Goal: Browse casually

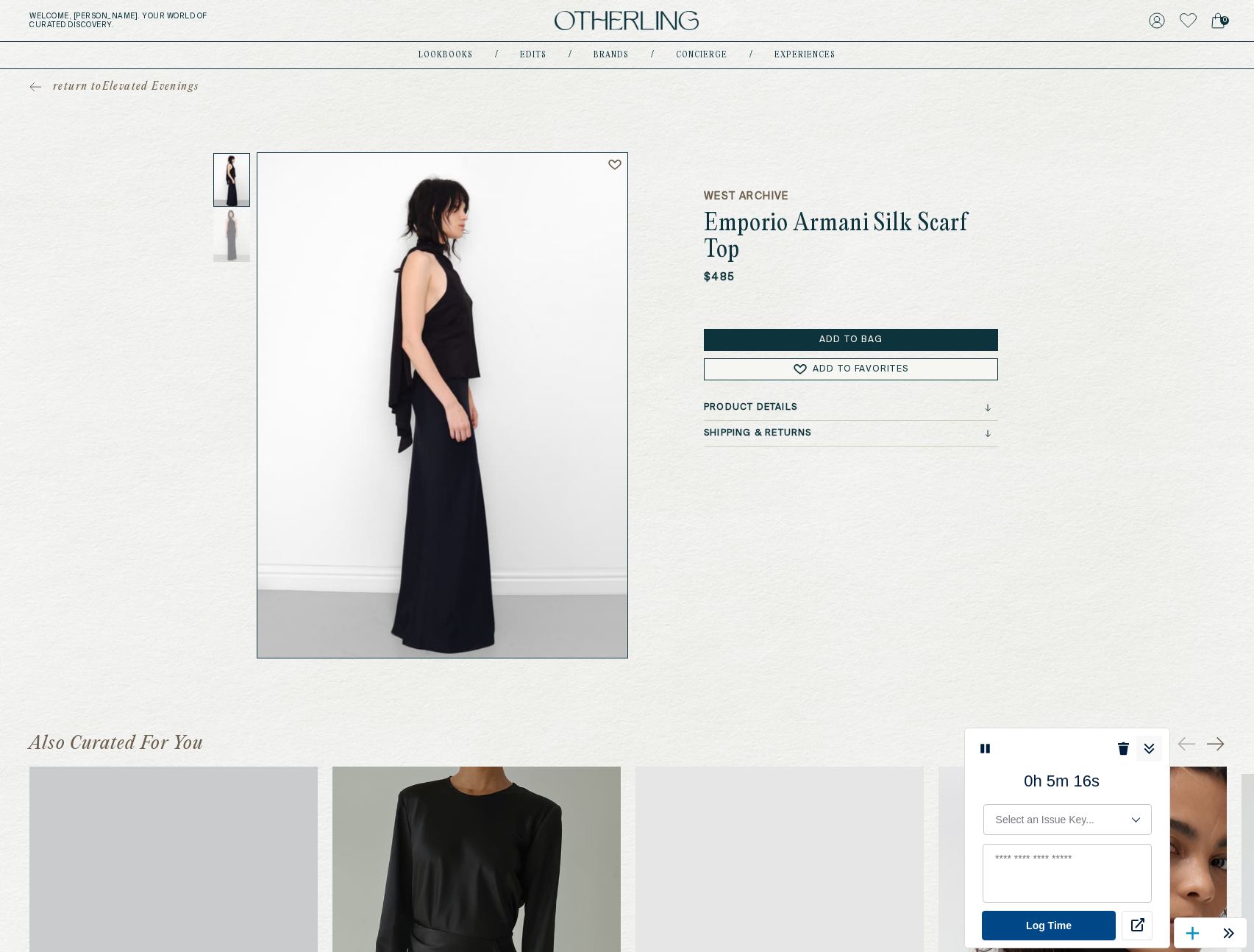
click at [1151, 749] on icon at bounding box center [1149, 749] width 11 height 11
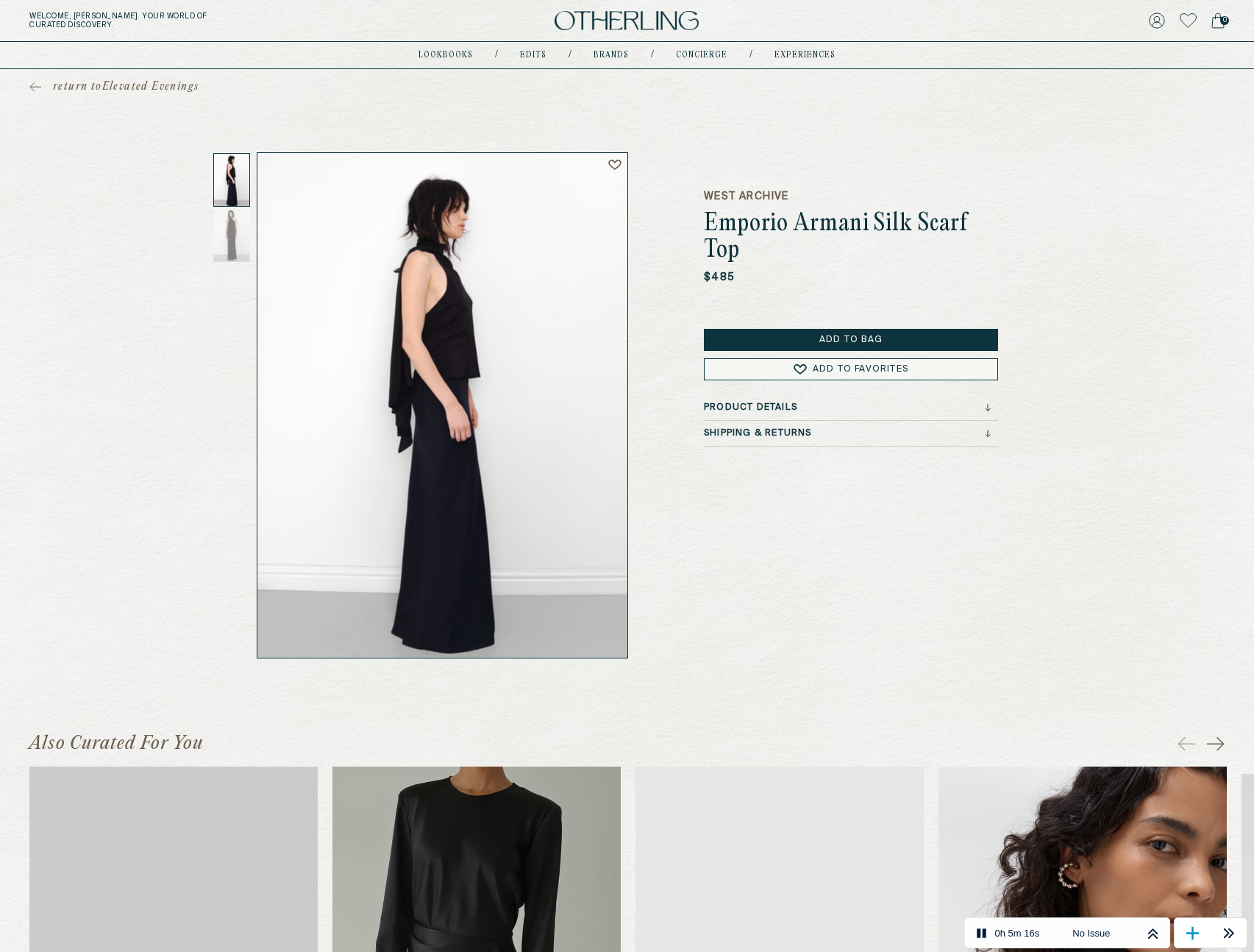
click at [812, 560] on div "West Archive Emporio Armani Silk Scarf Top $485 Add to Bag Add to Favorites Pro…" at bounding box center [850, 405] width 294 height 506
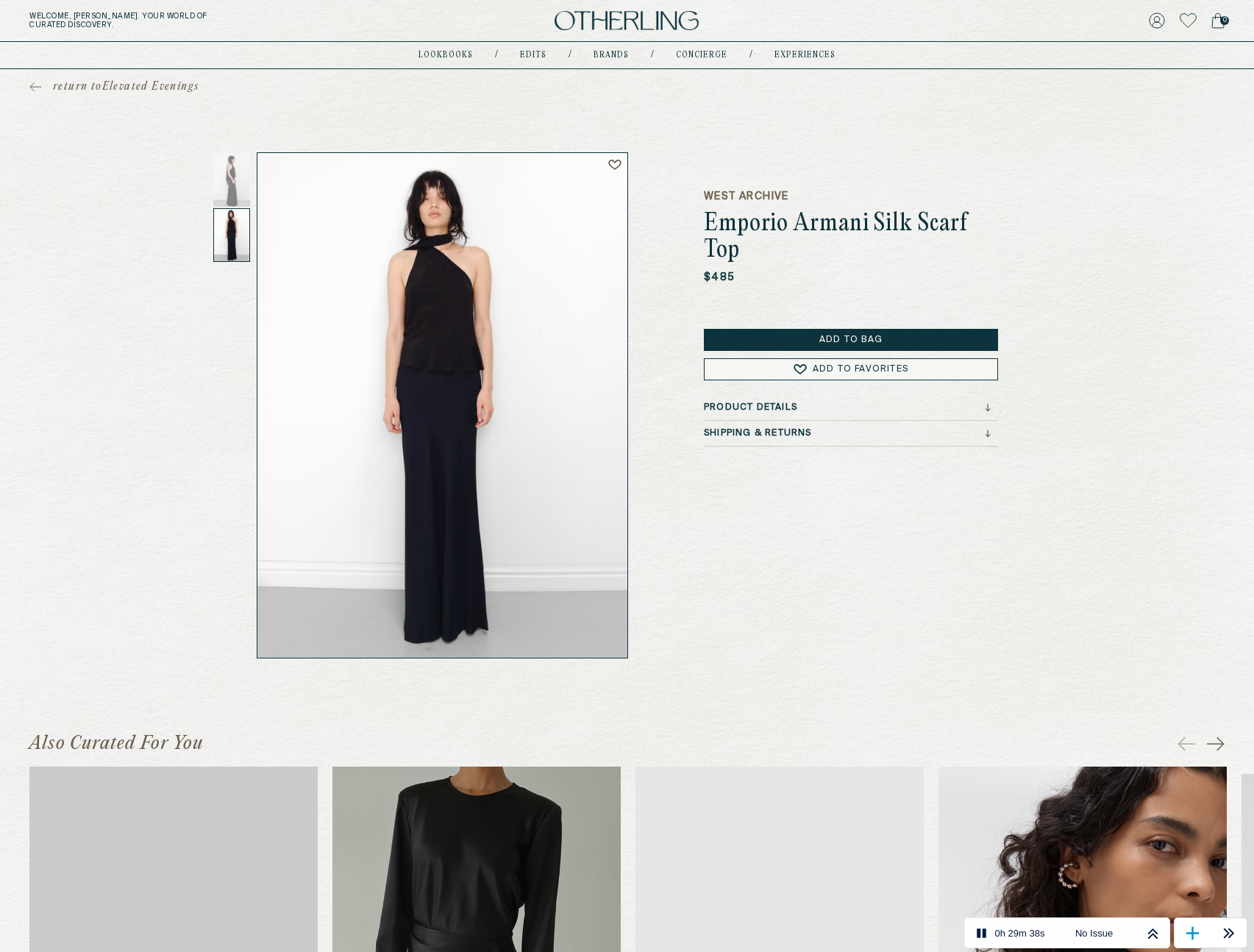
click at [143, 272] on div "return to Elevated Evenings West Archive Emporio Armani Silk Scarf Top $485 Add…" at bounding box center [627, 363] width 1254 height 589
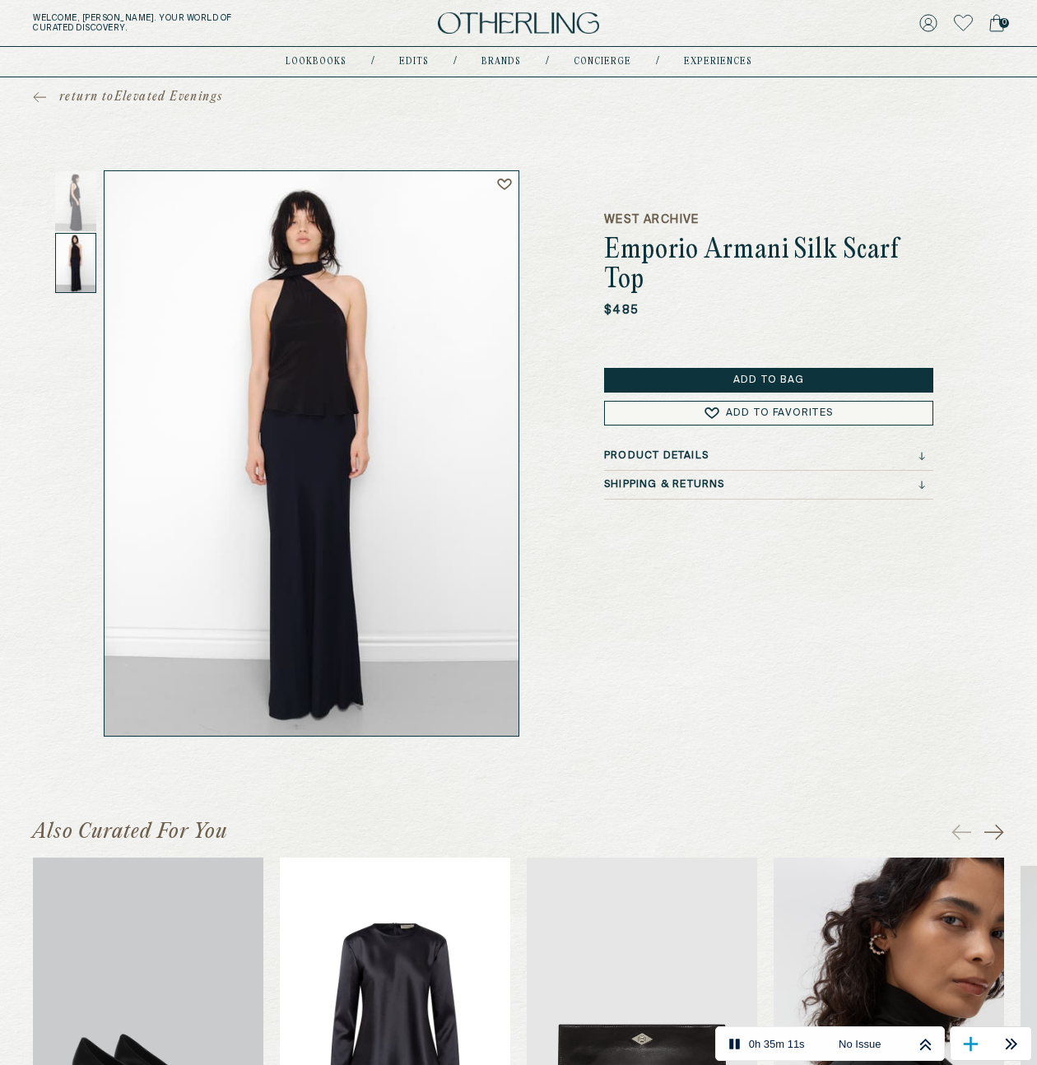
click at [402, 948] on img at bounding box center [395, 1012] width 230 height 311
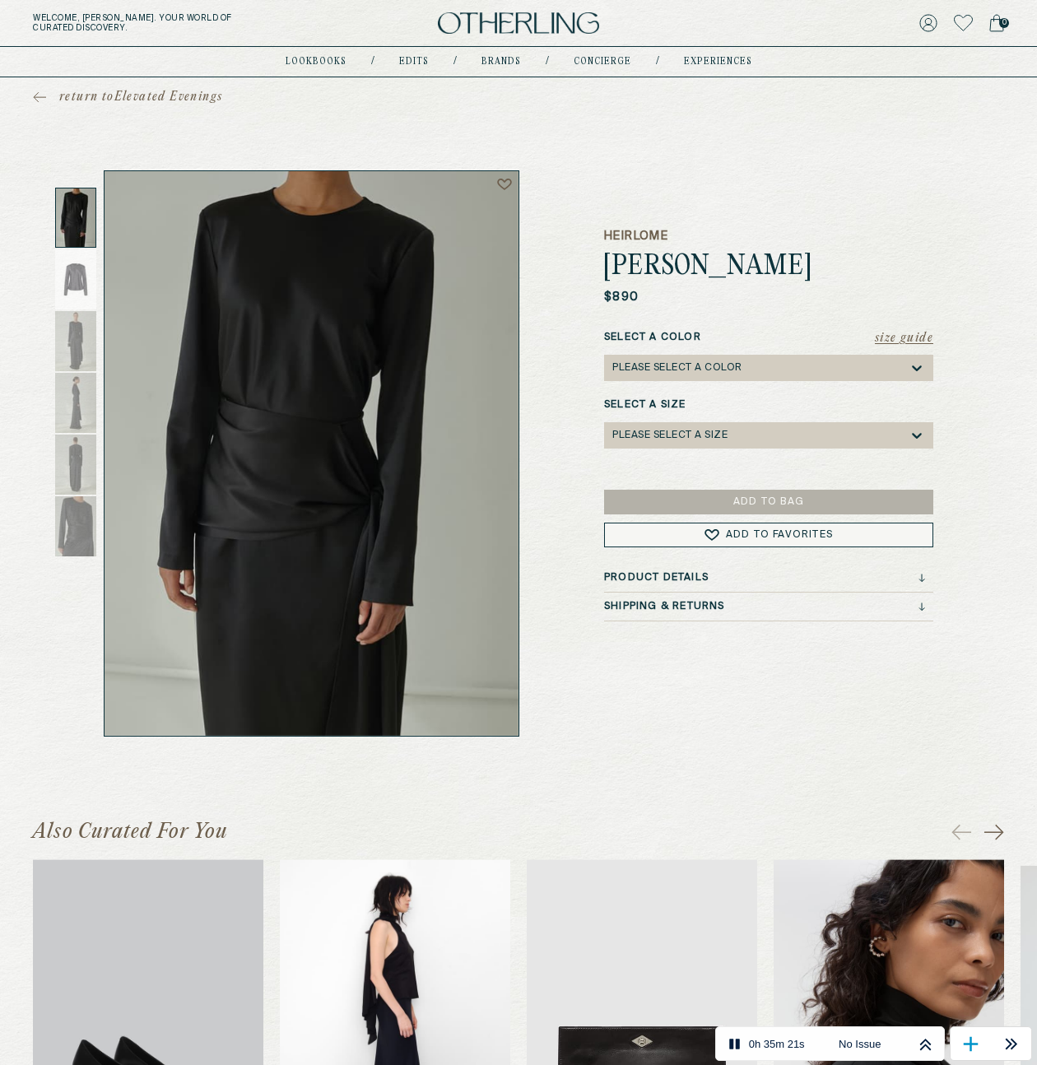
drag, startPoint x: 167, startPoint y: 100, endPoint x: 179, endPoint y: 100, distance: 12.4
click at [179, 100] on span "return to Elevated Evenings" at bounding box center [140, 97] width 163 height 16
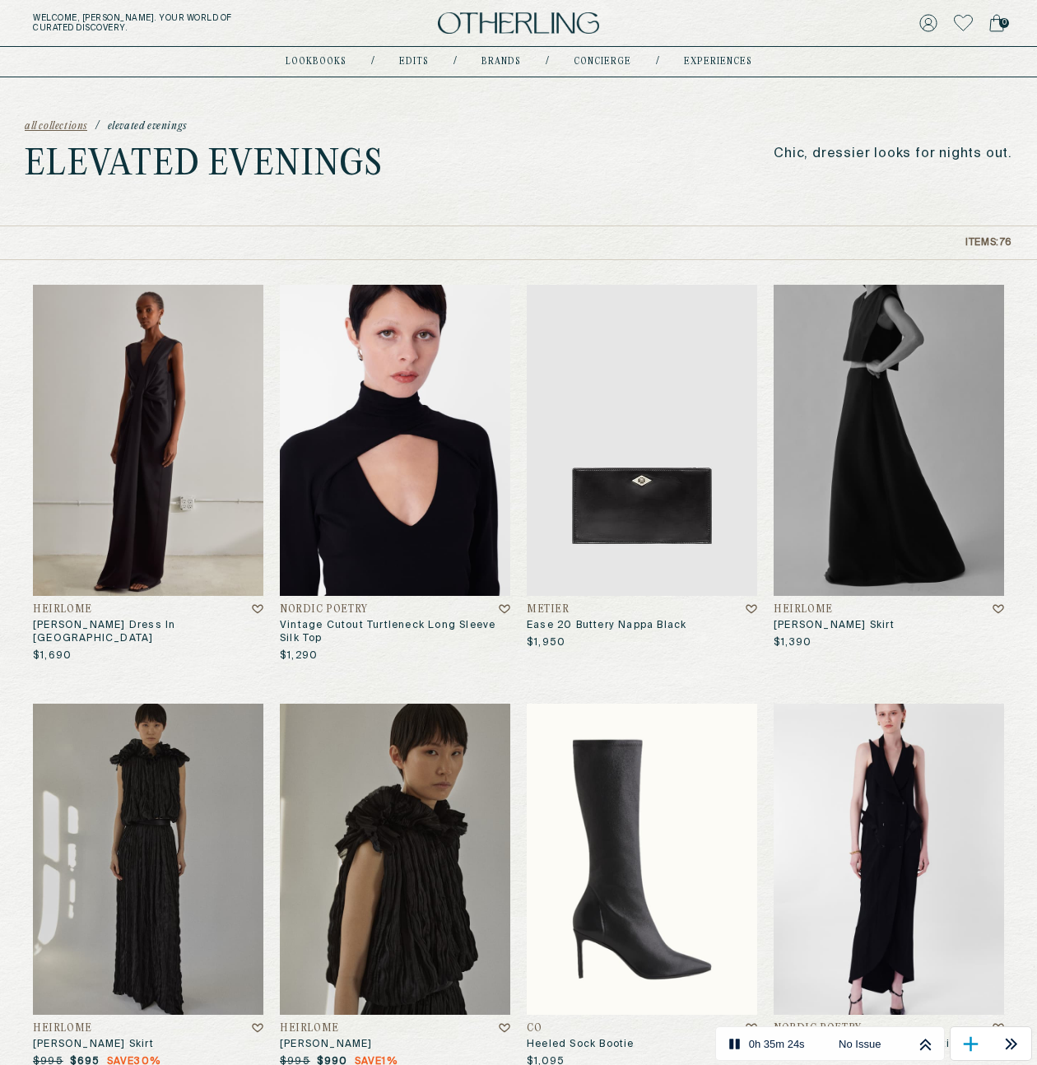
click at [605, 815] on img at bounding box center [642, 858] width 230 height 311
